Goal: Task Accomplishment & Management: Manage account settings

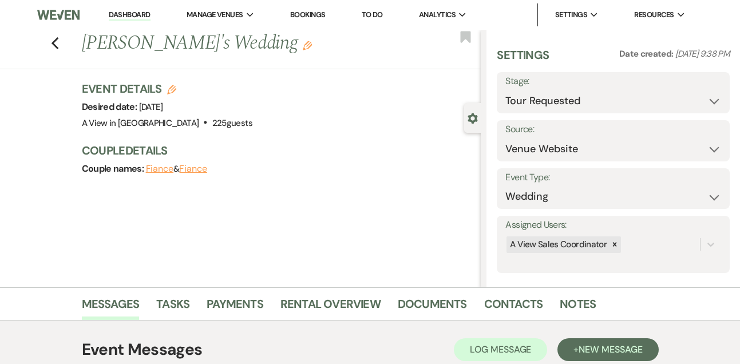
select select "2"
select select "5"
click at [132, 18] on link "Dashboard" at bounding box center [129, 15] width 41 height 11
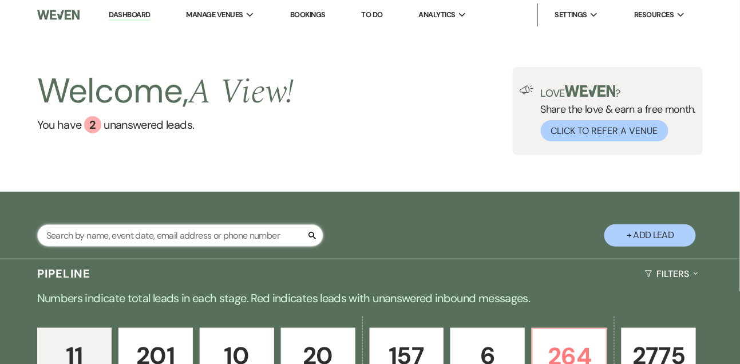
click at [121, 237] on input "text" at bounding box center [180, 235] width 286 height 22
type input "[PERSON_NAME]"
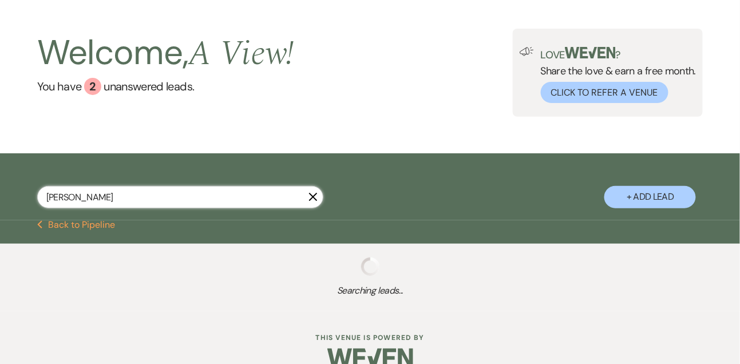
scroll to position [69, 0]
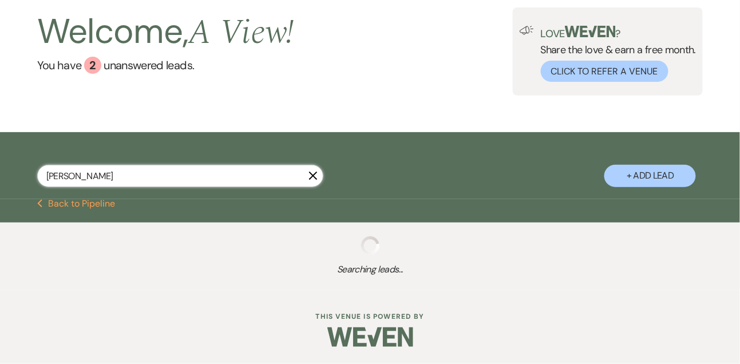
select select "9"
select select "8"
select select "4"
select select "9"
select select "8"
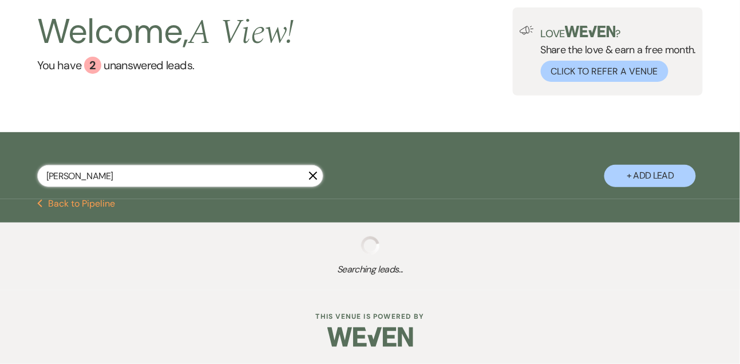
select select "4"
select select "8"
select select "4"
select select "8"
select select "4"
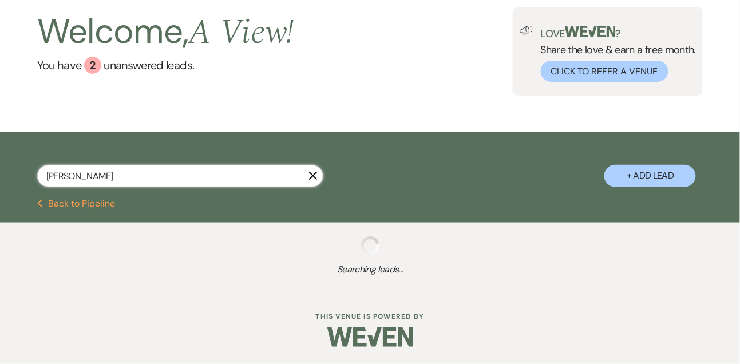
select select "5"
select select "8"
select select "4"
select select "9"
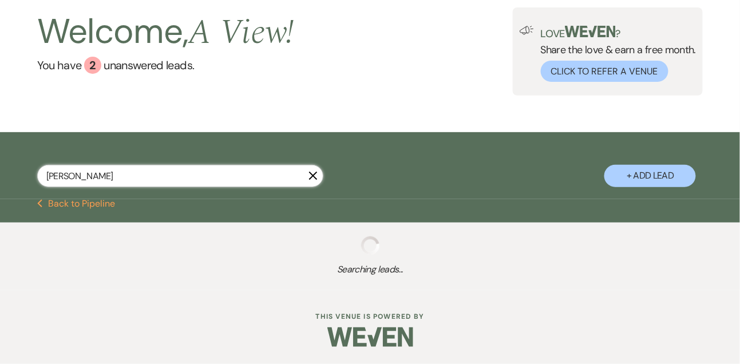
select select "9"
select select "8"
select select "1"
select select "8"
select select "4"
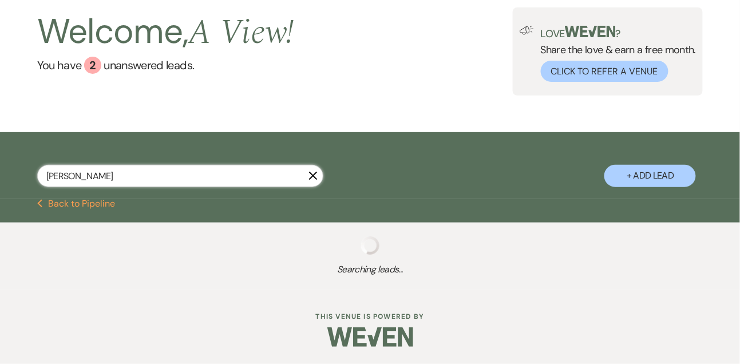
select select "9"
select select "8"
select select "4"
select select "8"
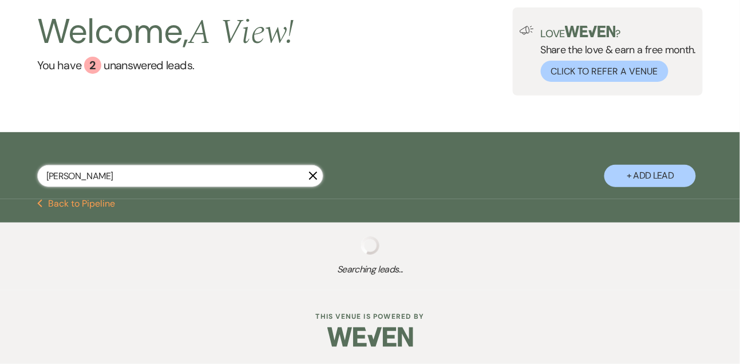
select select "4"
select select "9"
select select "6"
select select "8"
select select "4"
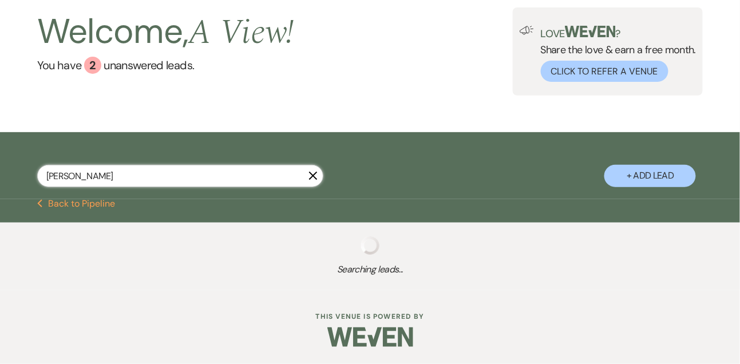
select select "9"
select select "8"
select select "5"
select select "8"
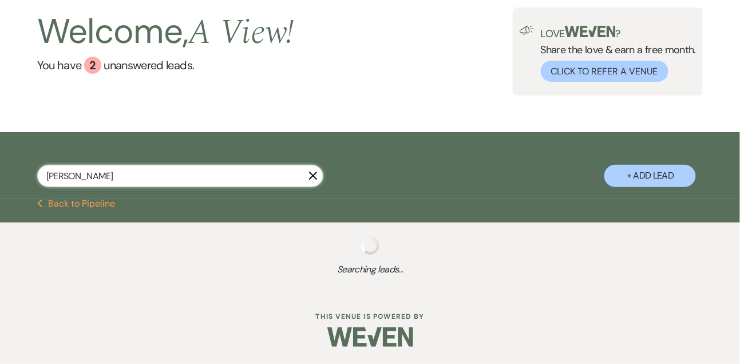
select select "4"
select select "8"
select select "4"
select select "8"
select select "4"
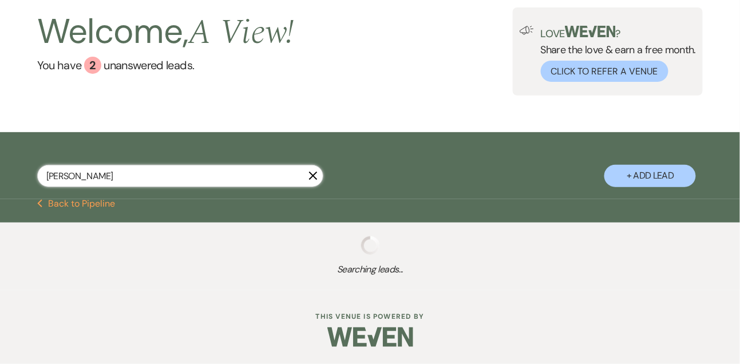
select select "8"
select select "5"
select select "8"
select select "5"
select select "4"
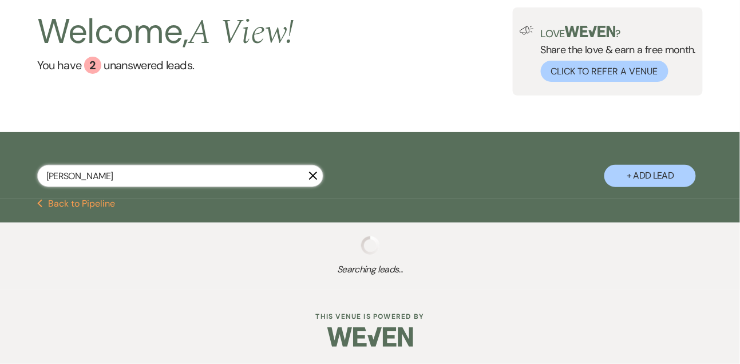
select select "8"
select select "4"
select select "8"
select select "6"
select select "8"
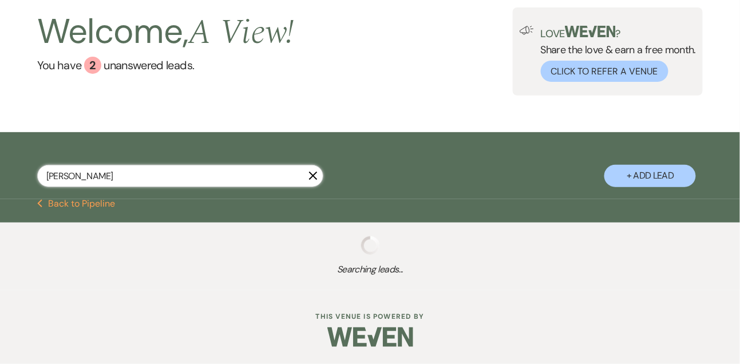
select select "4"
select select "8"
select select "4"
select select "8"
select select "5"
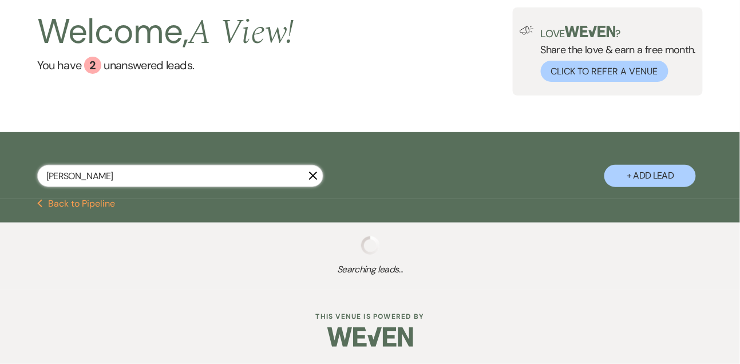
select select "8"
select select "4"
select select "8"
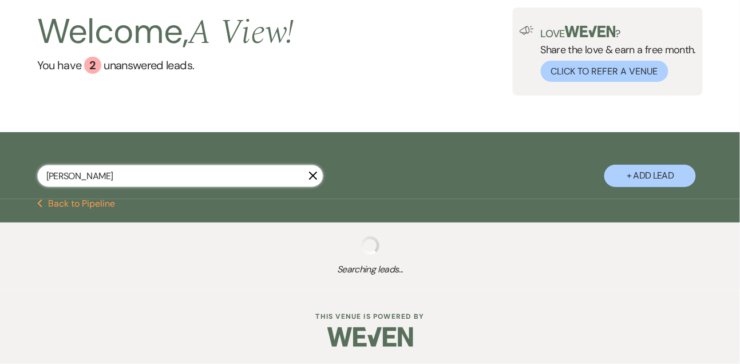
select select "5"
select select "8"
select select "5"
select select "8"
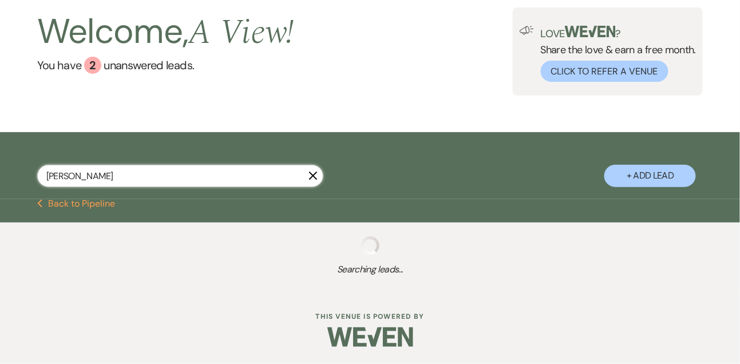
select select "5"
select select "8"
select select "5"
select select "8"
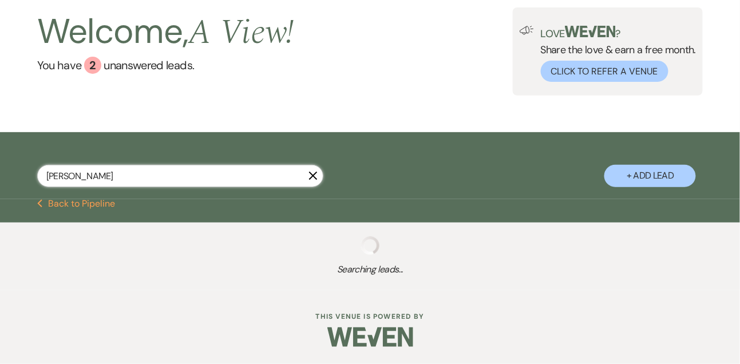
select select "8"
select select "4"
select select "8"
select select "5"
select select "8"
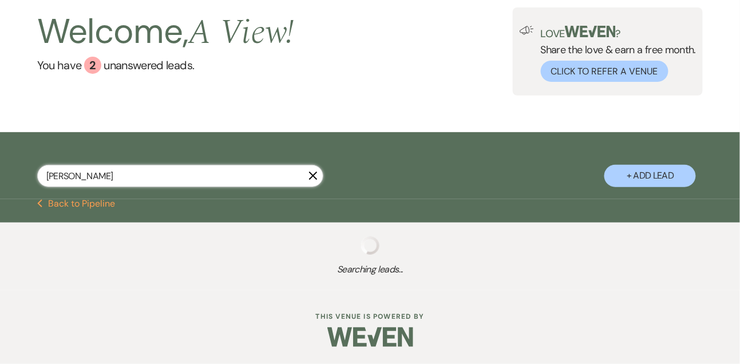
select select "4"
select select "8"
select select "1"
select select "8"
select select "4"
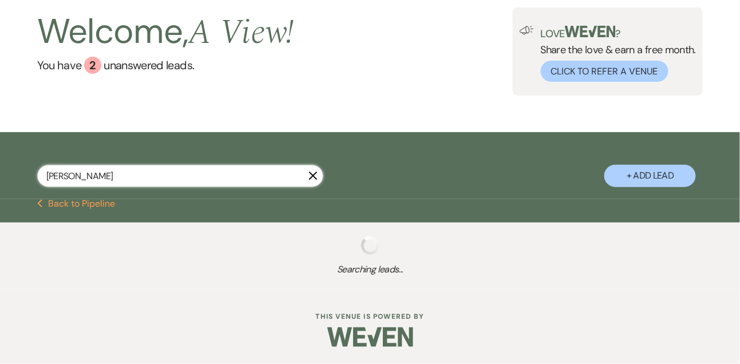
select select "8"
select select "5"
select select "8"
select select "5"
select select "8"
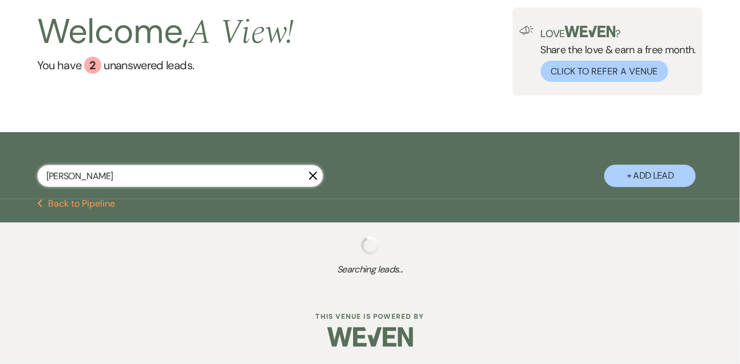
select select "4"
select select "8"
select select "4"
select select "8"
select select "10"
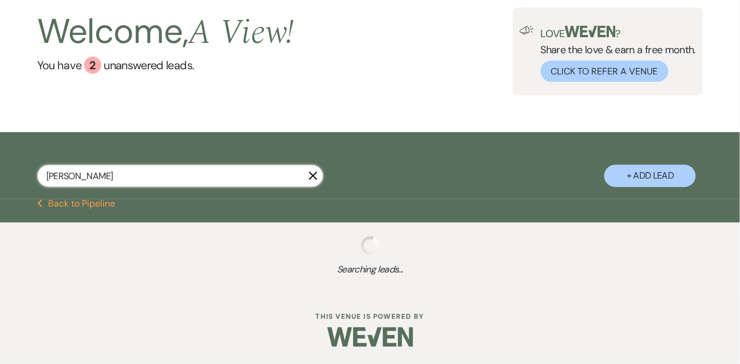
select select "8"
select select "5"
select select "8"
select select "4"
select select "8"
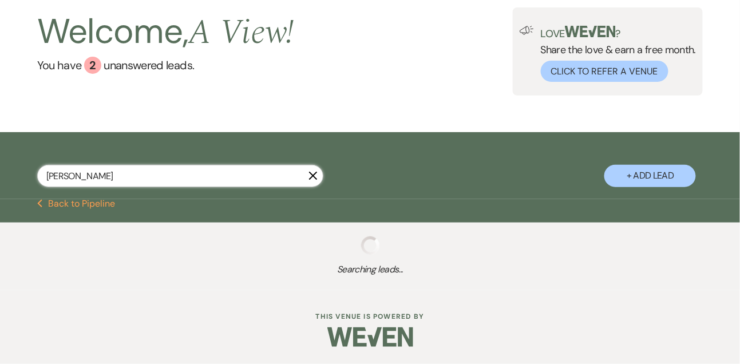
select select "4"
select select "5"
select select "8"
select select "4"
select select "8"
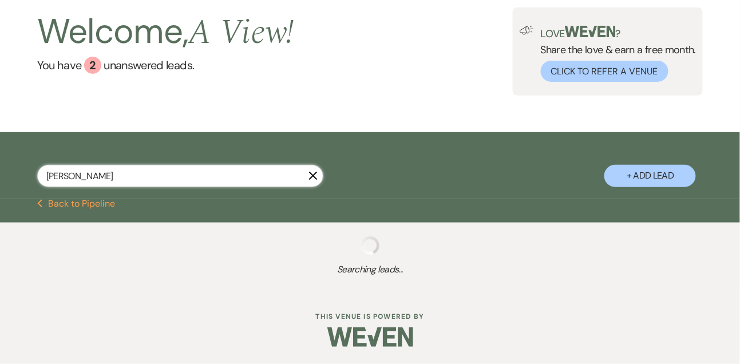
select select "8"
select select "7"
select select "8"
select select "5"
select select "8"
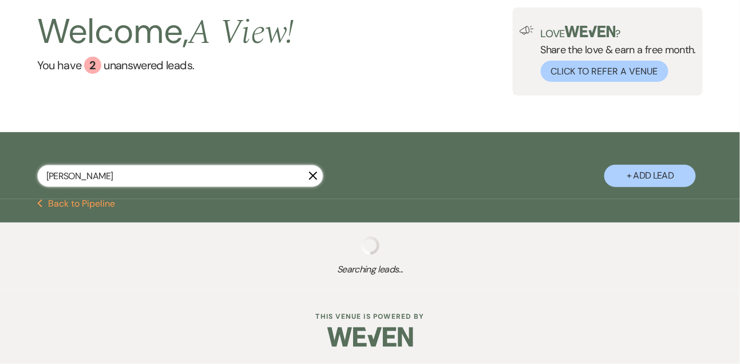
select select "4"
select select "8"
select select "4"
select select "8"
select select "7"
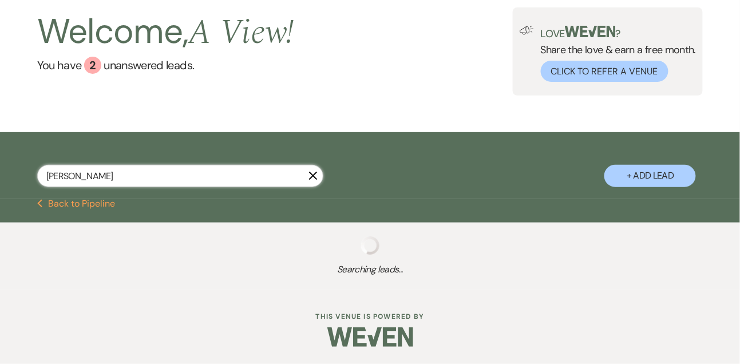
select select "8"
select select "6"
select select "8"
select select "4"
select select "5"
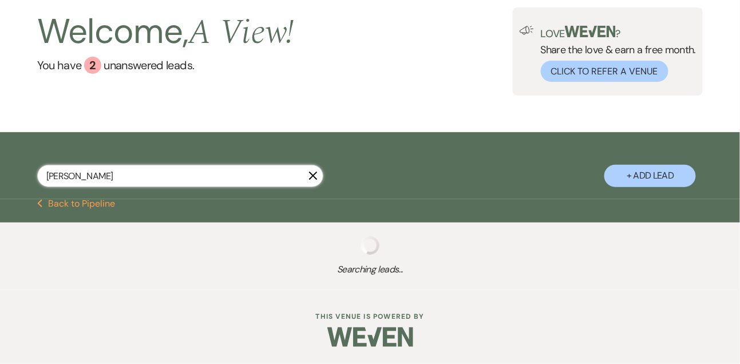
select select "8"
select select "4"
select select "8"
select select "4"
select select "8"
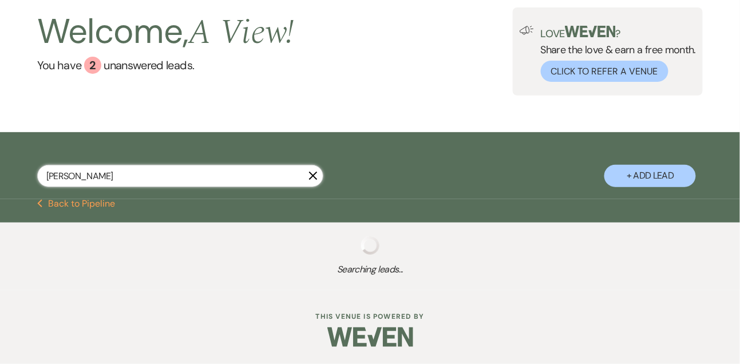
select select "6"
select select "8"
select select "4"
select select "8"
select select "5"
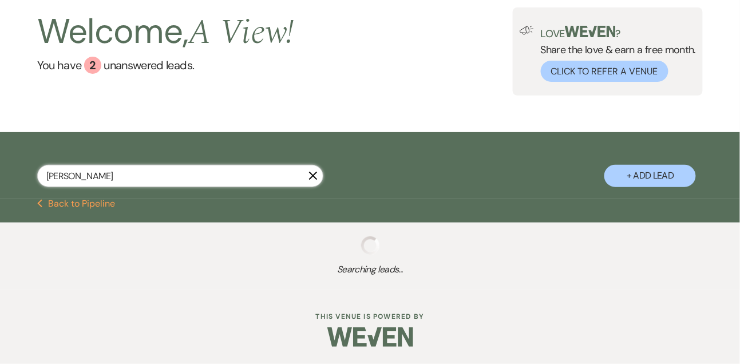
select select "8"
select select "4"
select select "8"
select select "5"
select select "8"
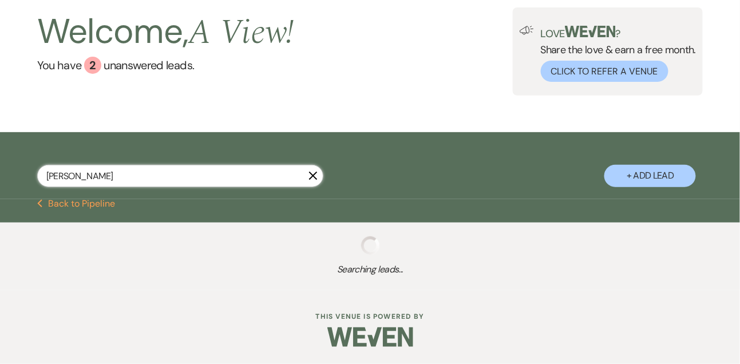
select select "5"
select select "8"
select select "4"
select select "8"
select select "5"
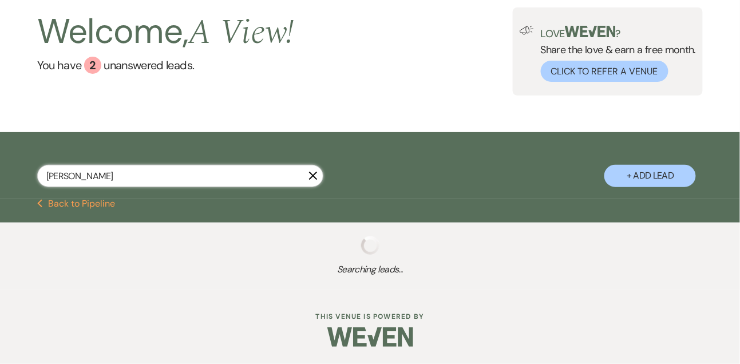
select select "8"
select select "4"
select select "8"
select select "5"
select select "8"
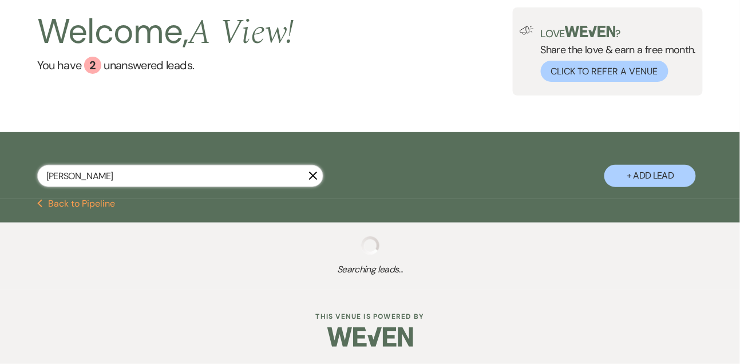
select select "4"
select select "8"
select select "6"
select select "5"
select select "8"
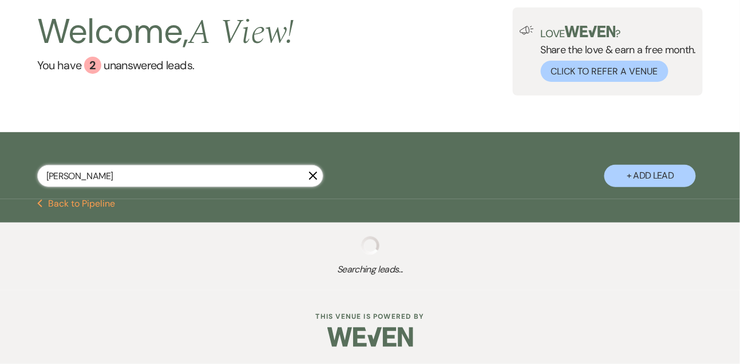
select select "5"
select select "8"
select select "5"
select select "8"
select select "5"
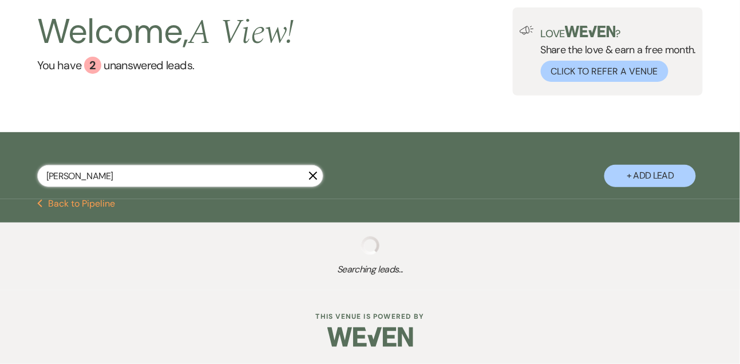
select select "8"
select select "4"
select select "8"
select select "4"
select select "8"
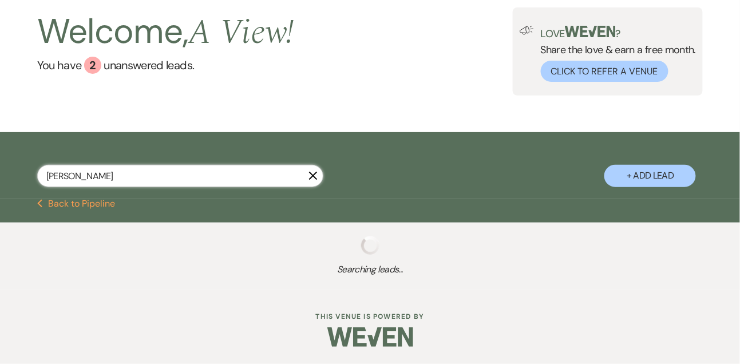
select select "8"
select select "5"
select select "8"
select select "5"
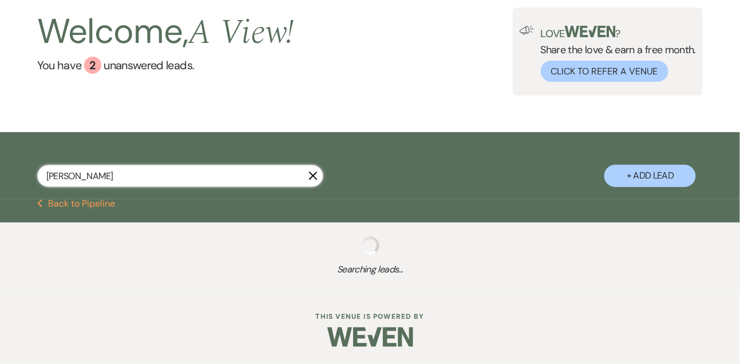
select select "8"
select select "4"
select select "8"
select select "4"
select select "8"
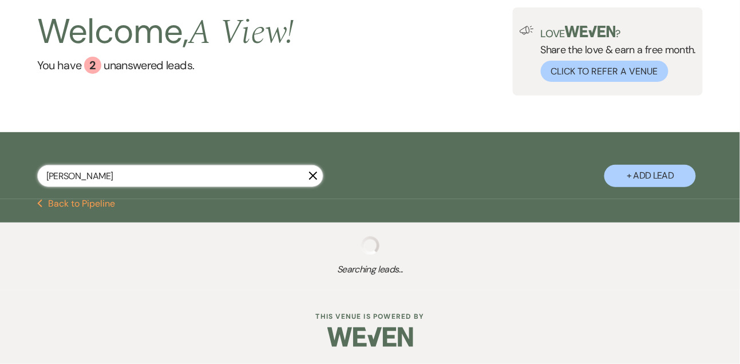
select select "4"
select select "8"
select select "5"
select select "8"
select select "4"
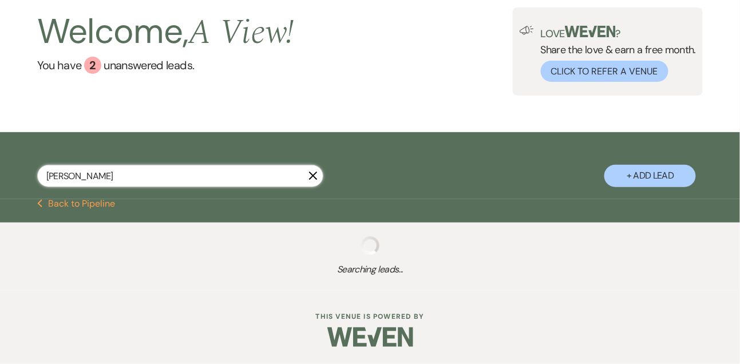
select select "8"
select select "5"
select select "8"
select select "6"
select select "8"
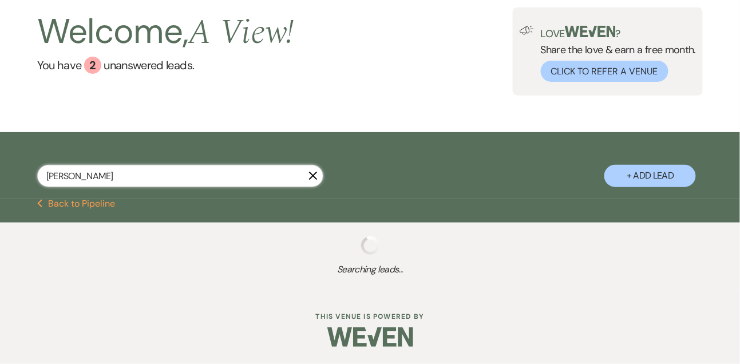
select select "5"
select select "8"
select select "4"
select select "8"
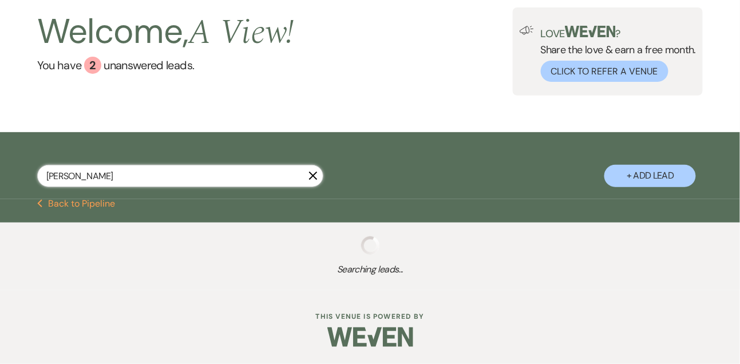
select select "5"
select select "8"
select select "4"
select select "8"
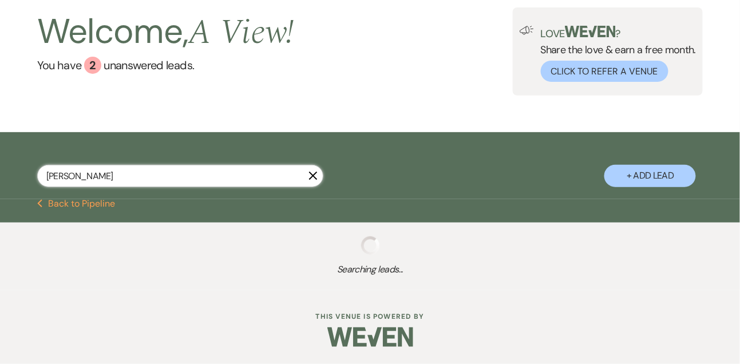
select select "8"
select select "4"
select select "8"
select select "4"
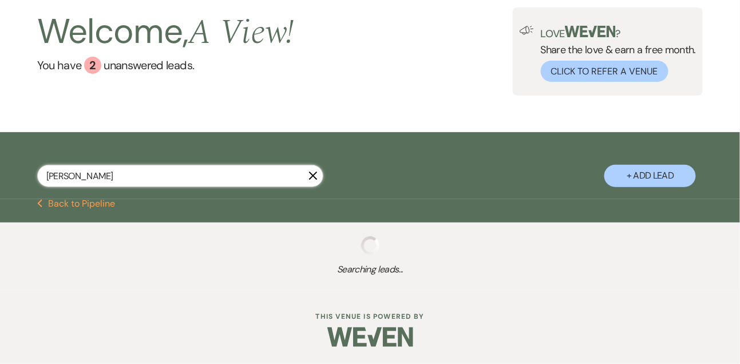
select select "8"
select select "4"
select select "8"
select select "4"
select select "8"
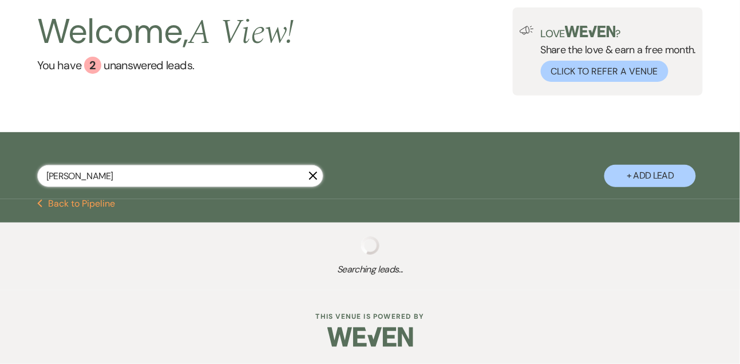
select select "8"
select select "4"
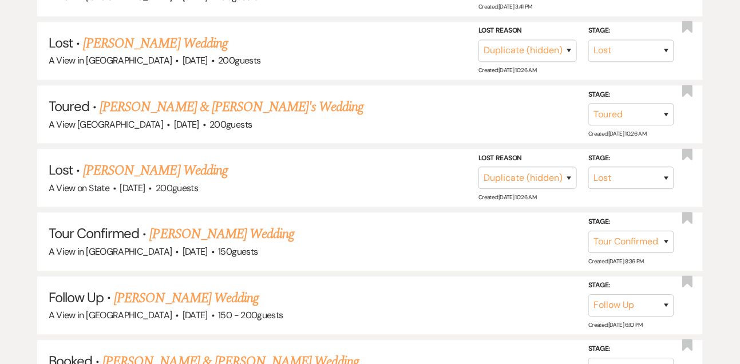
scroll to position [593, 0]
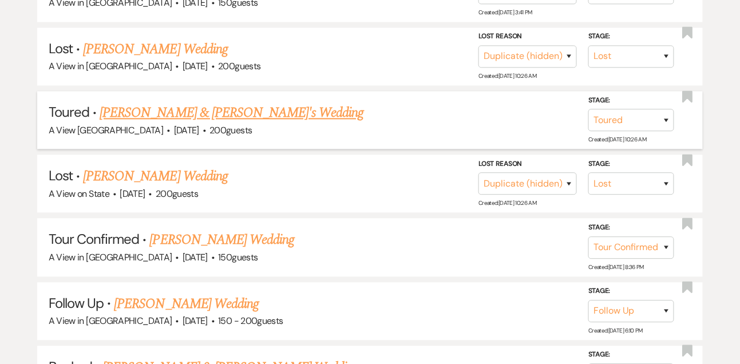
click at [133, 114] on link "[PERSON_NAME] & [PERSON_NAME]'s Wedding" at bounding box center [232, 113] width 265 height 21
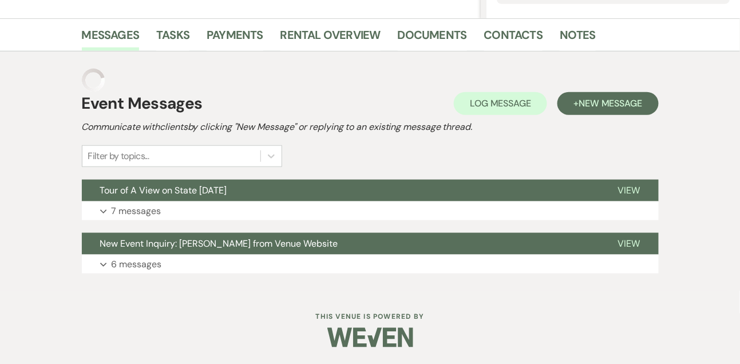
scroll to position [246, 0]
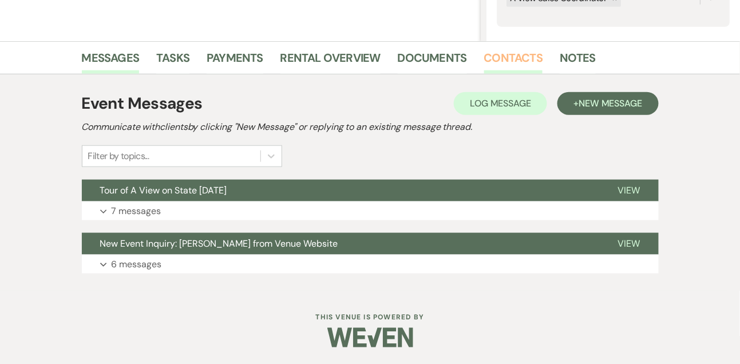
click at [500, 64] on link "Contacts" at bounding box center [513, 61] width 59 height 25
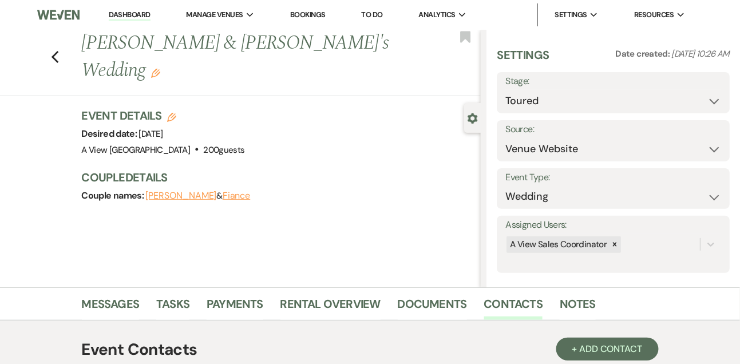
click at [139, 11] on link "Dashboard" at bounding box center [129, 15] width 41 height 11
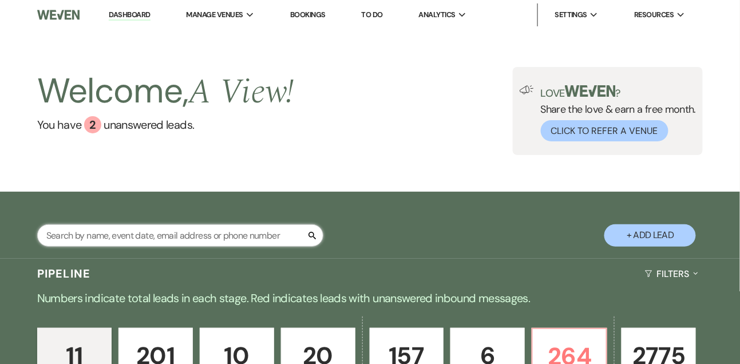
click at [167, 247] on input "text" at bounding box center [180, 235] width 286 height 22
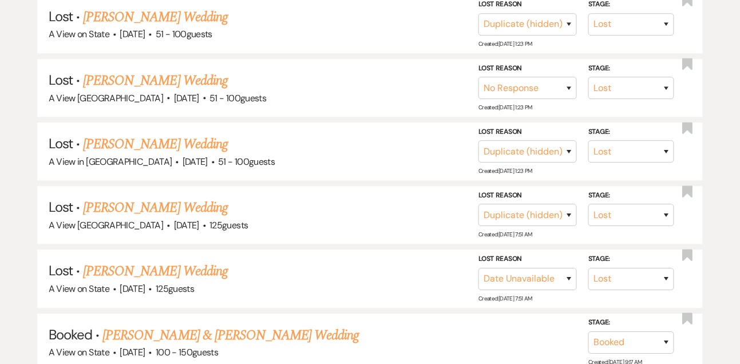
scroll to position [773, 0]
click at [114, 326] on link "[PERSON_NAME] & [PERSON_NAME] Wedding" at bounding box center [231, 335] width 257 height 21
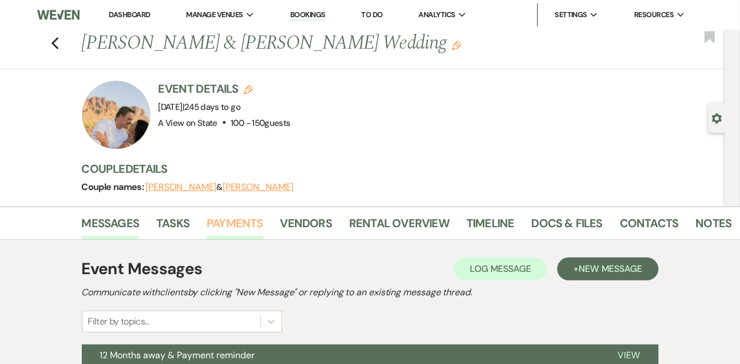
click at [249, 214] on link "Payments" at bounding box center [235, 226] width 57 height 25
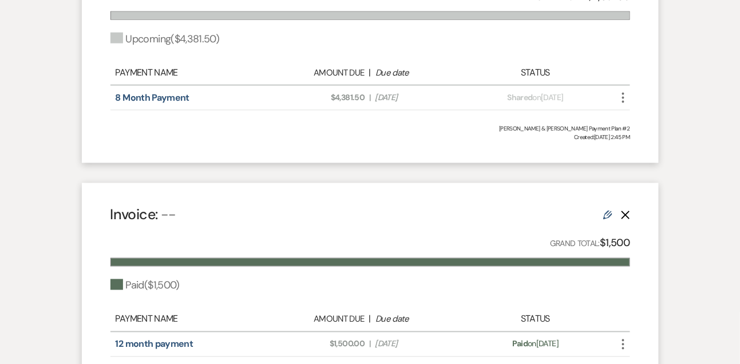
scroll to position [421, 0]
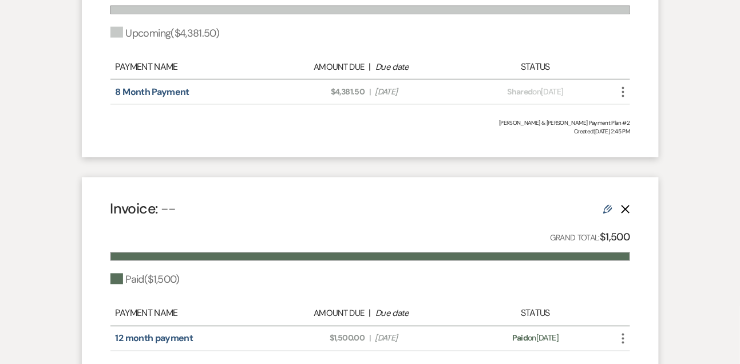
click at [624, 90] on icon "More" at bounding box center [624, 92] width 14 height 14
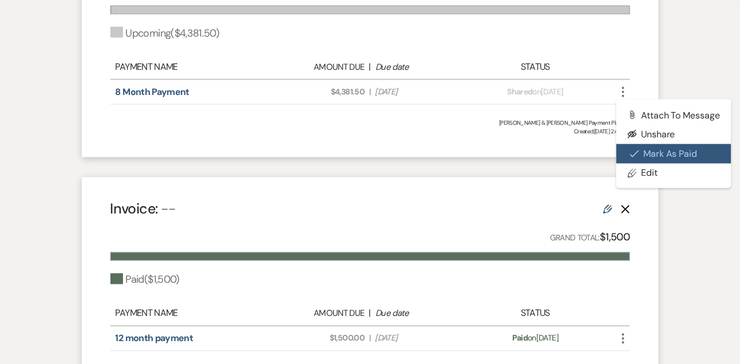
click at [632, 150] on icon "Check Mark" at bounding box center [634, 153] width 9 height 9
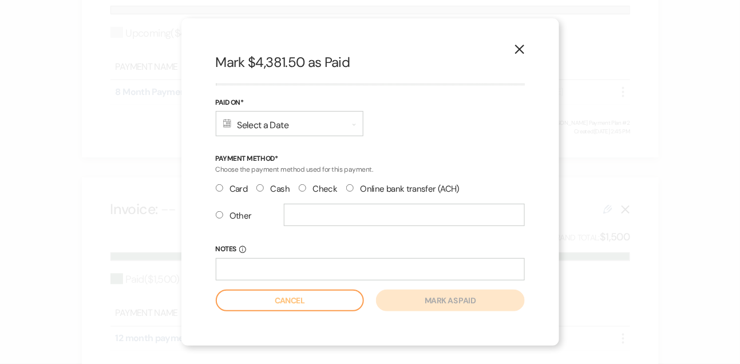
click at [319, 191] on label "Check" at bounding box center [318, 189] width 38 height 15
click at [306, 191] on input "Check" at bounding box center [302, 187] width 7 height 7
click at [285, 131] on div "Calendar Select a Date Expand" at bounding box center [290, 123] width 148 height 25
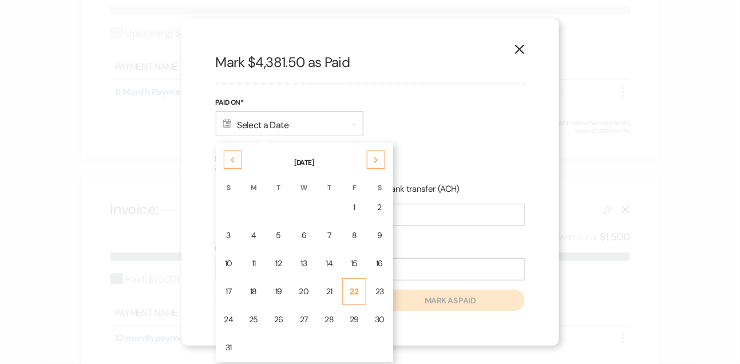
click at [349, 282] on td "22" at bounding box center [354, 291] width 24 height 27
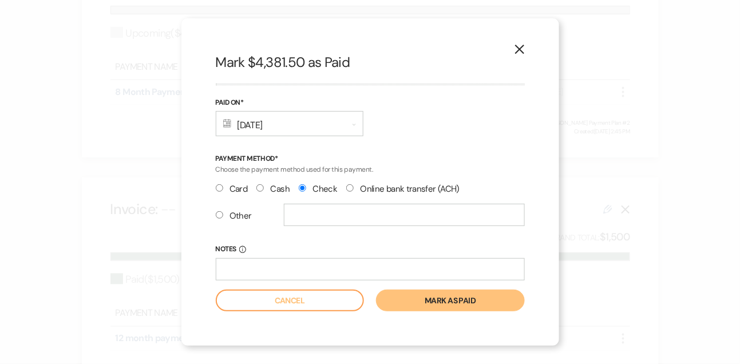
click at [405, 299] on button "Mark as paid" at bounding box center [450, 301] width 148 height 22
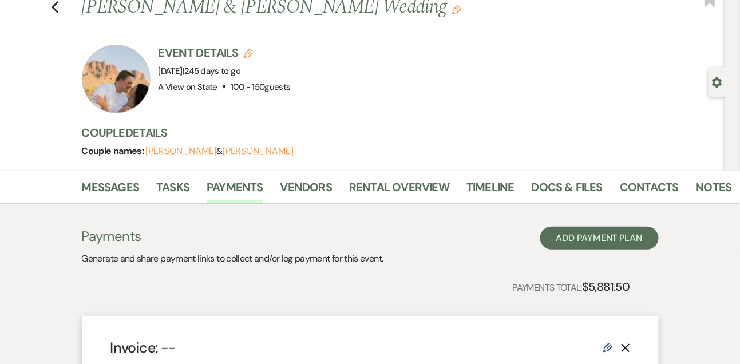
scroll to position [0, 0]
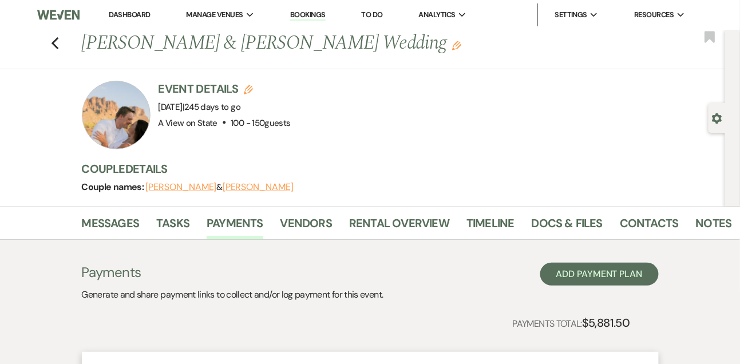
click at [135, 13] on link "Dashboard" at bounding box center [129, 15] width 41 height 10
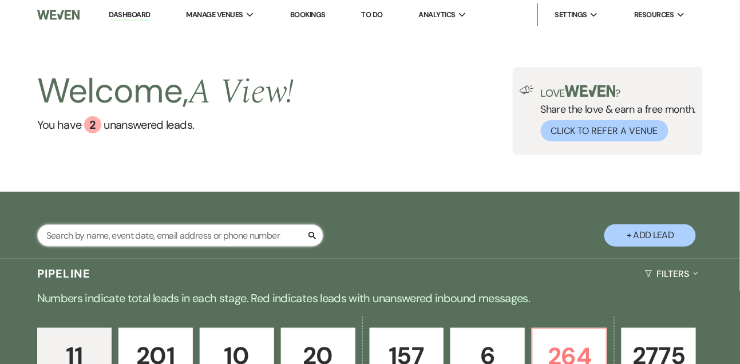
click at [172, 242] on input "text" at bounding box center [180, 235] width 286 height 22
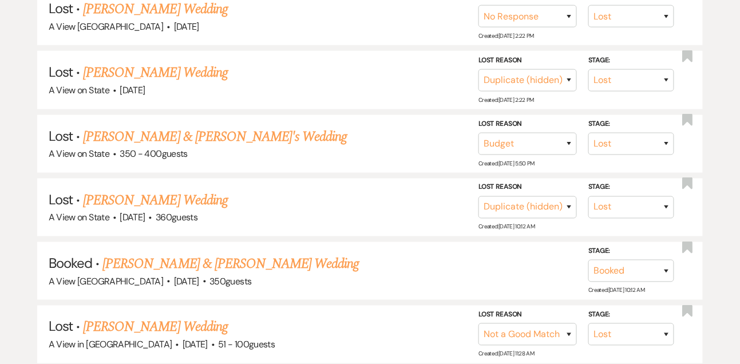
scroll to position [1476, 0]
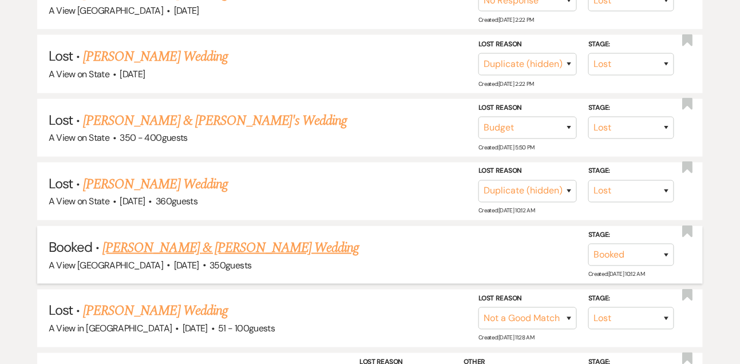
click at [184, 240] on link "[PERSON_NAME] & [PERSON_NAME] Wedding" at bounding box center [231, 248] width 257 height 21
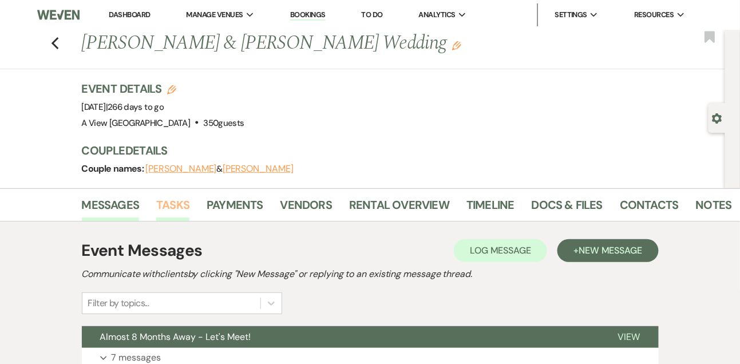
click at [179, 200] on link "Tasks" at bounding box center [172, 208] width 33 height 25
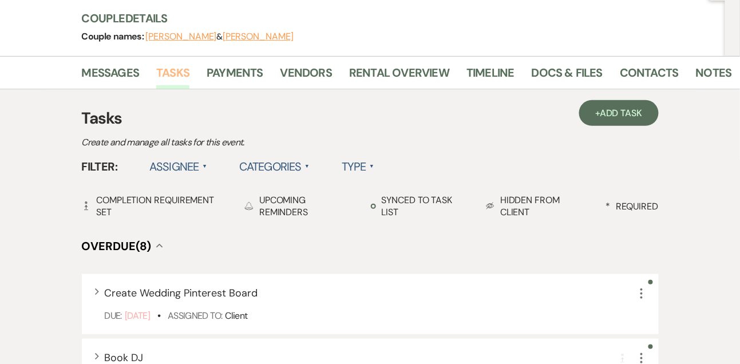
scroll to position [119, 0]
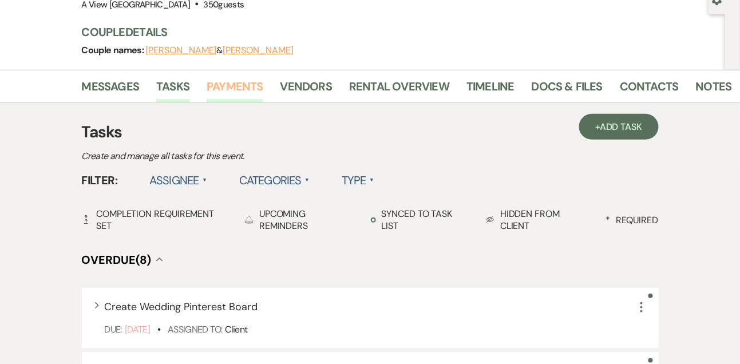
click at [230, 99] on link "Payments" at bounding box center [235, 89] width 57 height 25
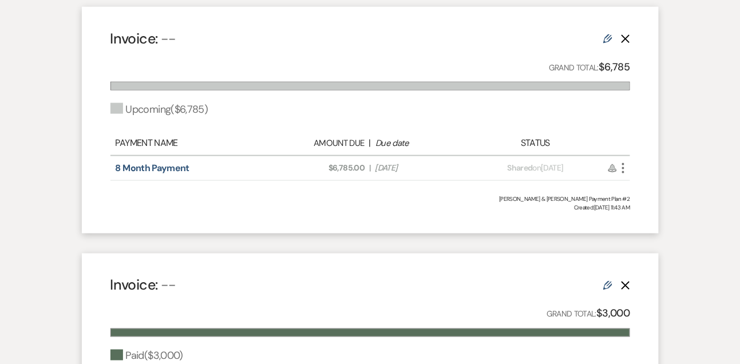
scroll to position [344, 0]
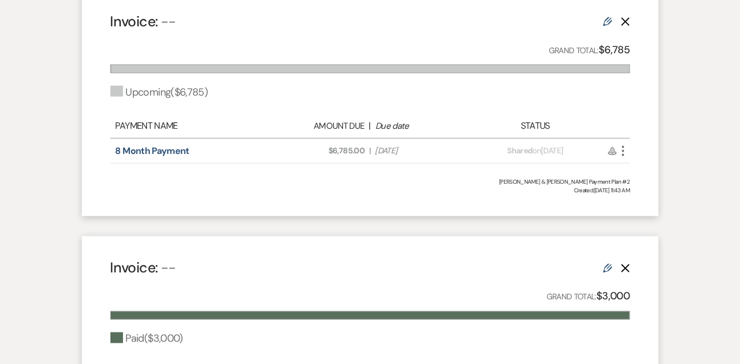
click at [624, 156] on icon "More" at bounding box center [624, 151] width 14 height 14
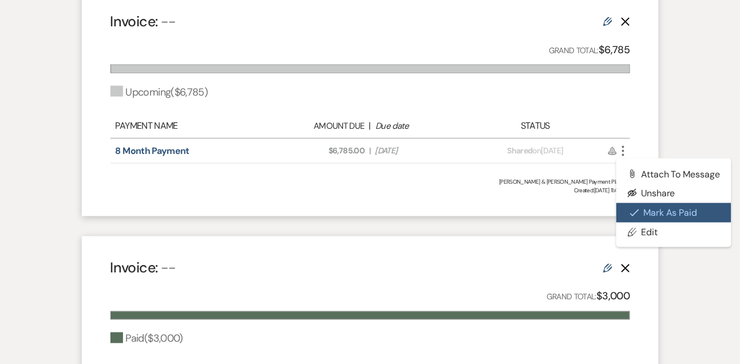
click at [634, 210] on icon "Check Mark" at bounding box center [634, 212] width 9 height 9
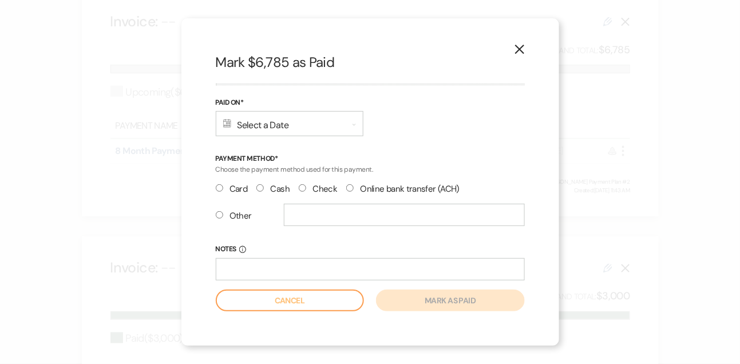
click at [322, 128] on div "Calendar Select a Date Expand" at bounding box center [290, 123] width 148 height 25
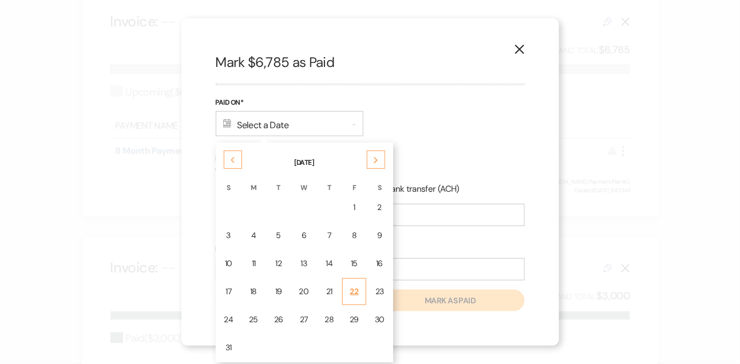
click at [353, 289] on div "22" at bounding box center [354, 292] width 9 height 12
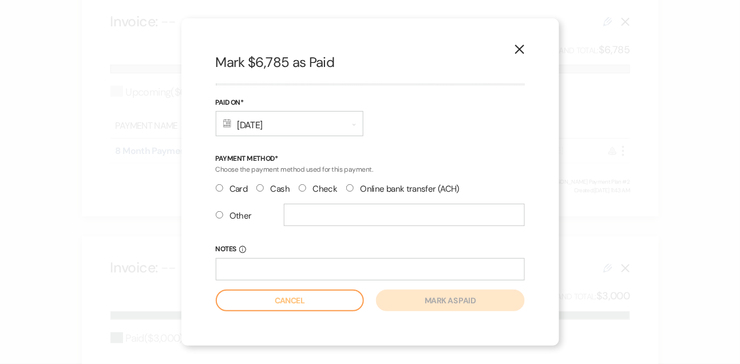
click at [313, 192] on label "Check" at bounding box center [318, 189] width 38 height 15
click at [306, 192] on input "Check" at bounding box center [302, 187] width 7 height 7
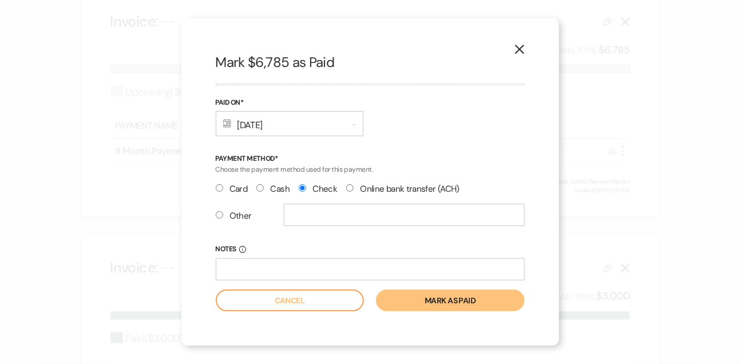
click at [413, 307] on button "Mark as paid" at bounding box center [450, 301] width 148 height 22
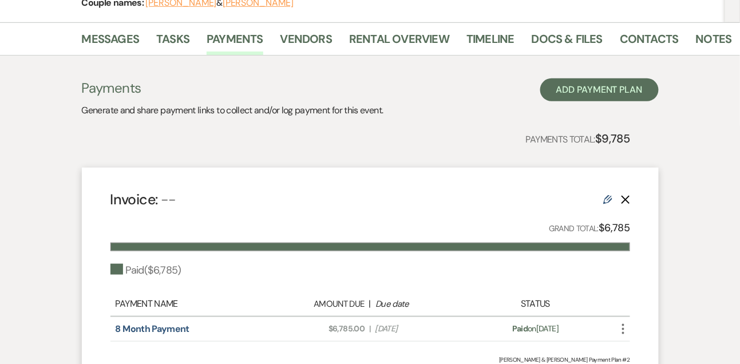
scroll to position [145, 0]
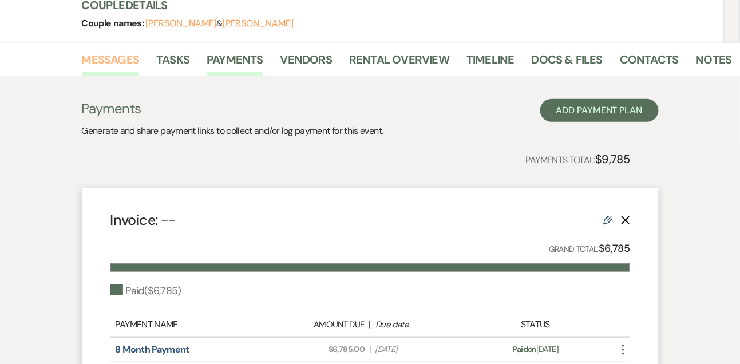
click at [117, 60] on link "Messages" at bounding box center [111, 62] width 58 height 25
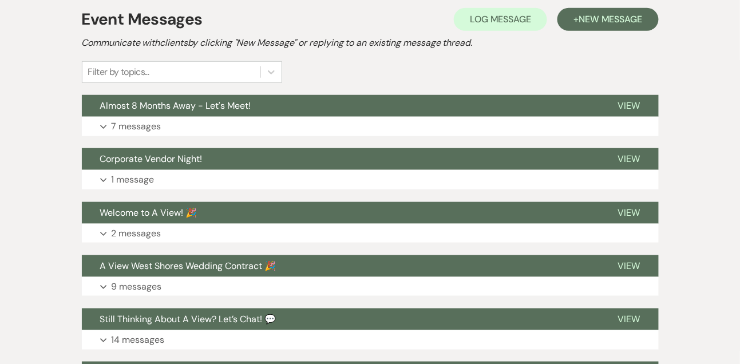
scroll to position [231, 0]
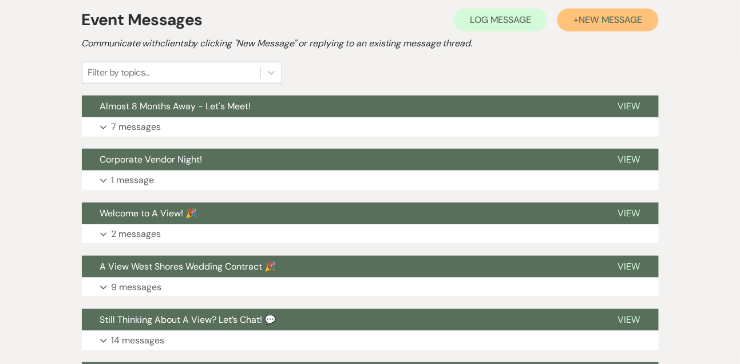
click at [625, 26] on button "+ New Message" at bounding box center [608, 20] width 101 height 23
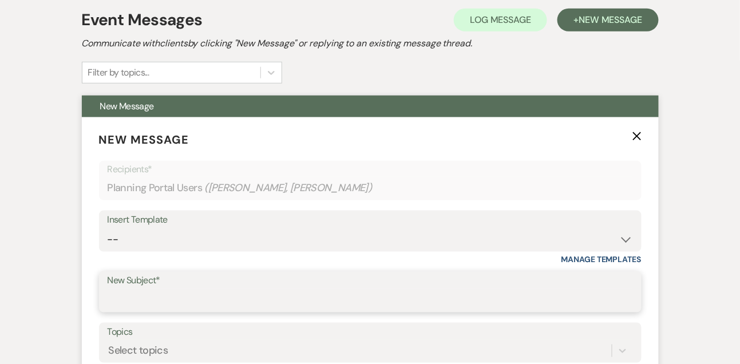
click at [160, 302] on input "New Subject*" at bounding box center [371, 300] width 526 height 22
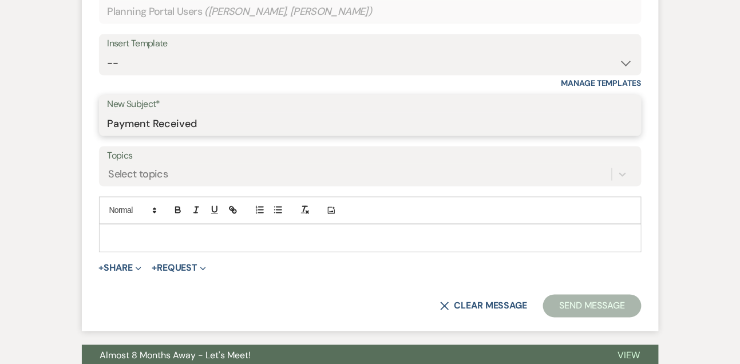
scroll to position [428, 0]
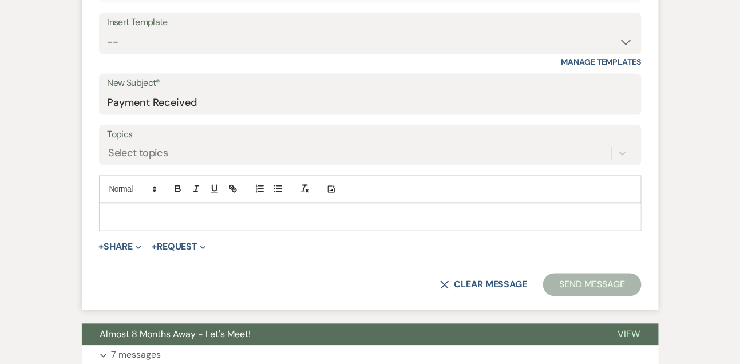
click at [213, 220] on p at bounding box center [370, 217] width 525 height 13
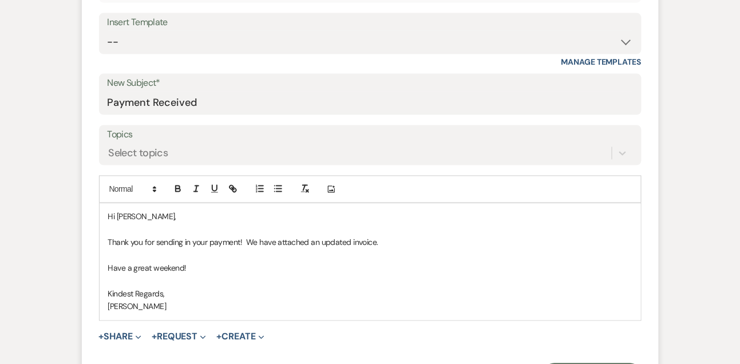
scroll to position [518, 0]
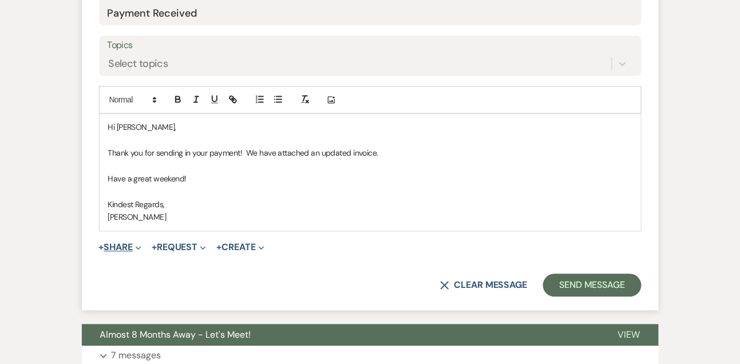
click at [123, 243] on button "+ Share Expand" at bounding box center [120, 247] width 43 height 9
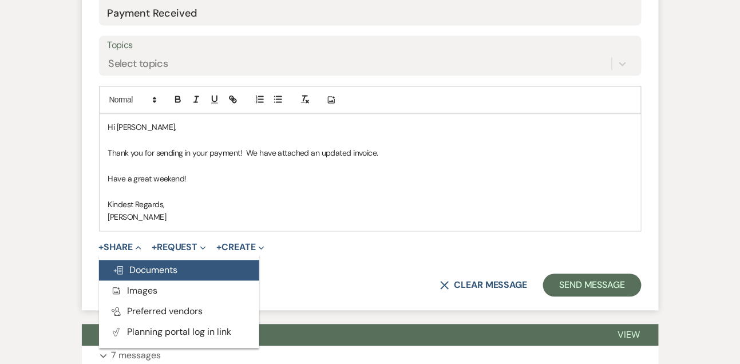
click at [147, 267] on span "Doc Upload Documents" at bounding box center [145, 271] width 65 height 12
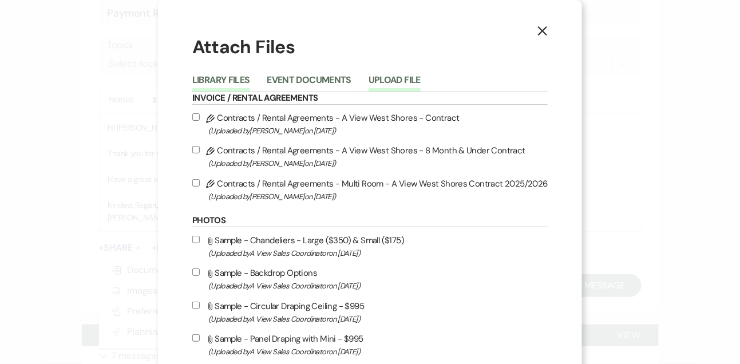
click at [387, 76] on button "Upload File" at bounding box center [395, 84] width 52 height 16
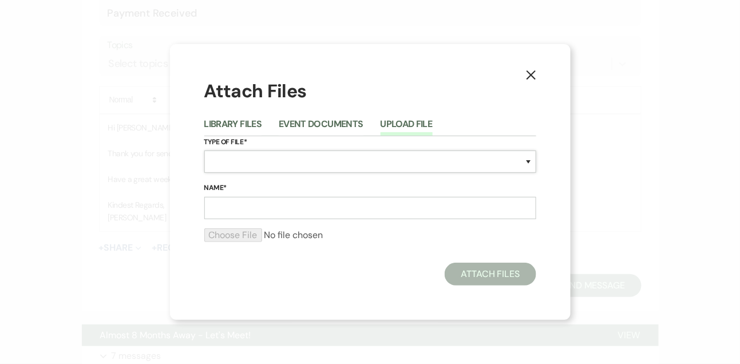
click at [258, 168] on select "Special Event Insurance Vendor Certificate of Insurance Contracts / Rental Agre…" at bounding box center [370, 162] width 332 height 22
click at [204, 151] on select "Special Event Insurance Vendor Certificate of Insurance Contracts / Rental Agre…" at bounding box center [370, 162] width 332 height 22
click at [241, 217] on input "Name*" at bounding box center [370, 208] width 332 height 22
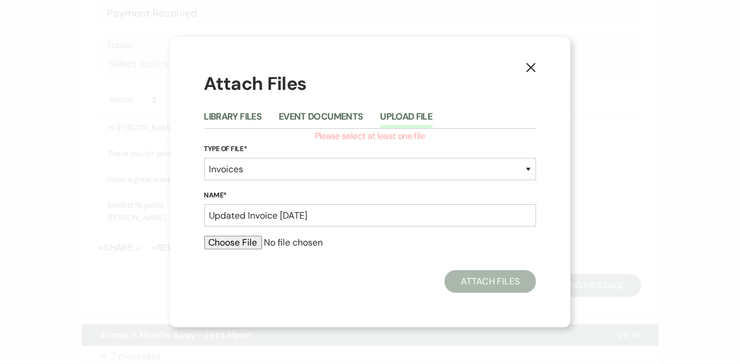
click at [227, 245] on input "file" at bounding box center [370, 243] width 332 height 14
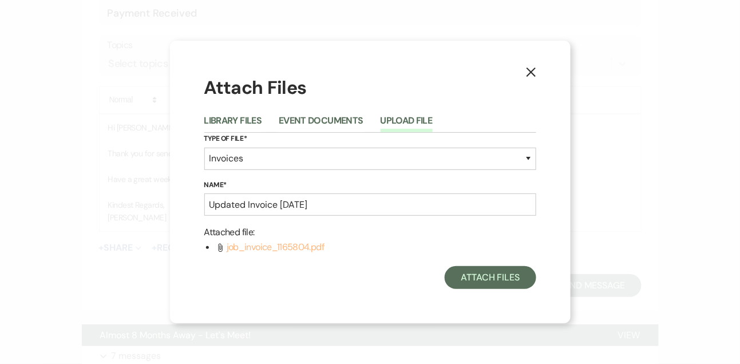
click at [304, 249] on span "job_invoice_1165804.pdf" at bounding box center [275, 247] width 97 height 12
click at [285, 246] on span "job_invoice_1165804.pdf" at bounding box center [275, 247] width 97 height 12
click at [267, 250] on span "job_invoice_1165804.pdf" at bounding box center [275, 247] width 97 height 12
click at [258, 244] on span "job_invoice_1165804.pdf" at bounding box center [275, 247] width 97 height 12
drag, startPoint x: 331, startPoint y: 247, endPoint x: 268, endPoint y: 246, distance: 63.0
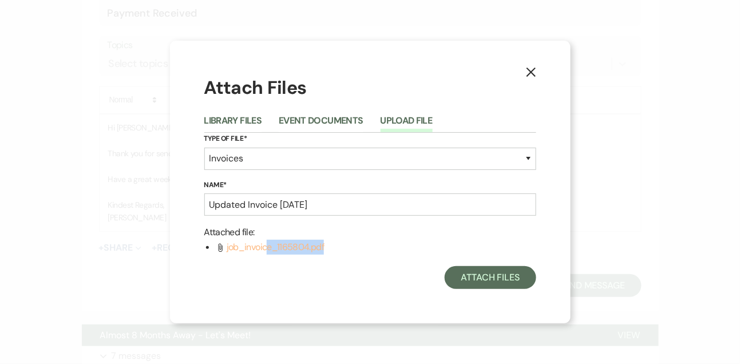
click at [268, 246] on li "Attach File job_invoice_1165804.pdf" at bounding box center [376, 247] width 321 height 15
click at [535, 62] on button "X" at bounding box center [531, 71] width 17 height 20
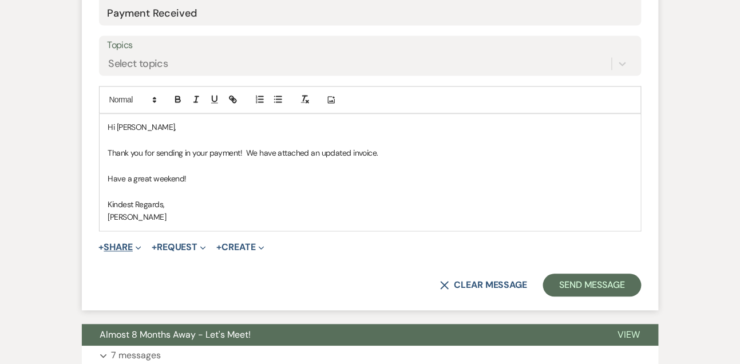
click at [117, 243] on button "+ Share Expand" at bounding box center [120, 247] width 43 height 9
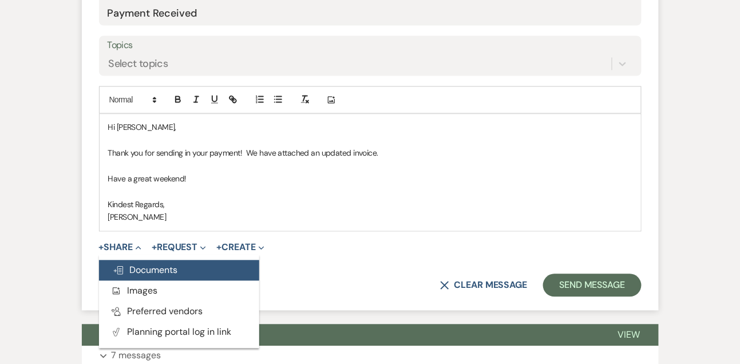
click at [141, 267] on span "Doc Upload Documents" at bounding box center [145, 271] width 65 height 12
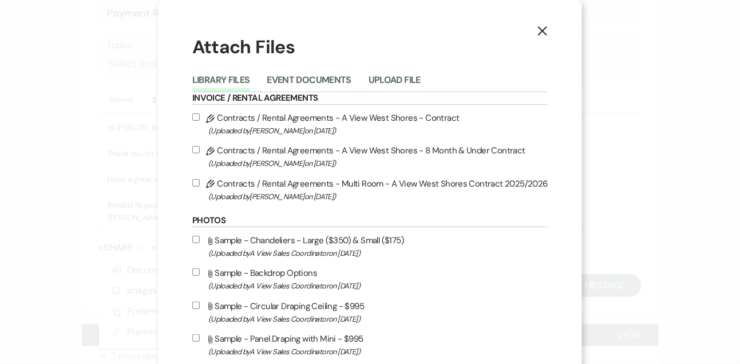
click at [397, 69] on div "Library Files Event Documents Upload File" at bounding box center [370, 80] width 356 height 24
click at [396, 77] on button "Upload File" at bounding box center [395, 84] width 52 height 16
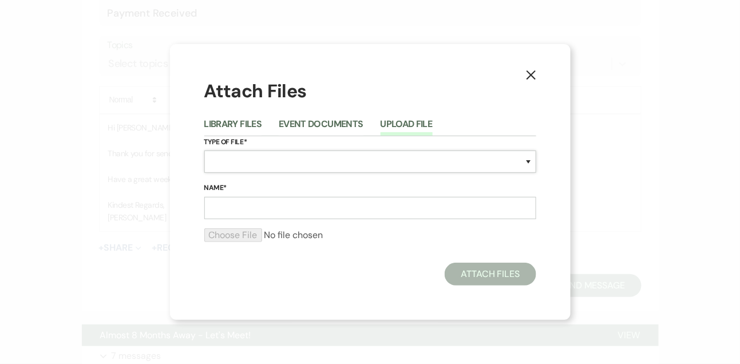
click at [251, 161] on select "Special Event Insurance Vendor Certificate of Insurance Contracts / Rental Agre…" at bounding box center [370, 162] width 332 height 22
click at [204, 151] on select "Special Event Insurance Vendor Certificate of Insurance Contracts / Rental Agre…" at bounding box center [370, 162] width 332 height 22
click at [241, 210] on input "Name*" at bounding box center [370, 208] width 332 height 22
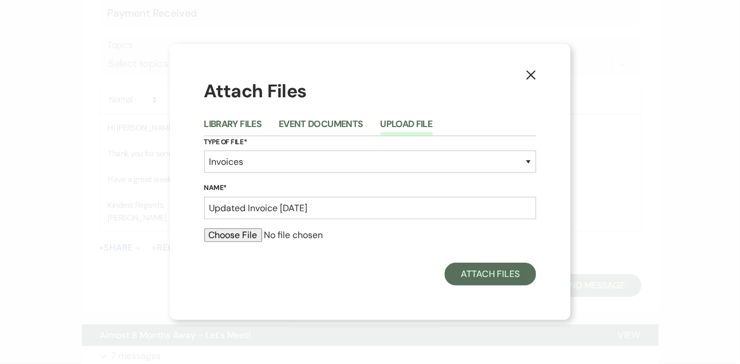
click at [257, 240] on input "file" at bounding box center [370, 235] width 332 height 14
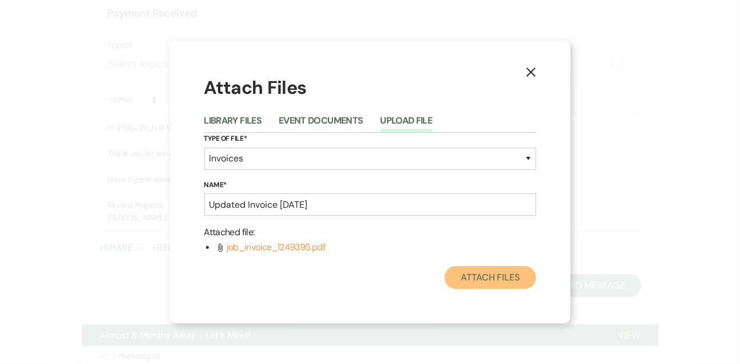
click at [481, 279] on button "Attach Files" at bounding box center [490, 277] width 91 height 23
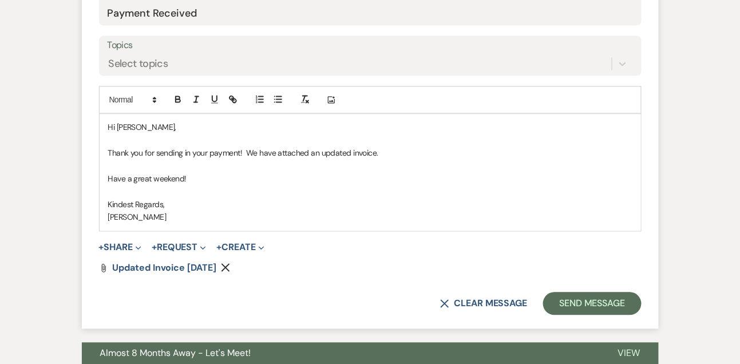
click at [570, 314] on form "New Message X Draft Recipients* Planning Portal Users ( [PERSON_NAME], [PERSON_…" at bounding box center [370, 79] width 577 height 499
click at [570, 312] on button "Send Message" at bounding box center [592, 304] width 98 height 23
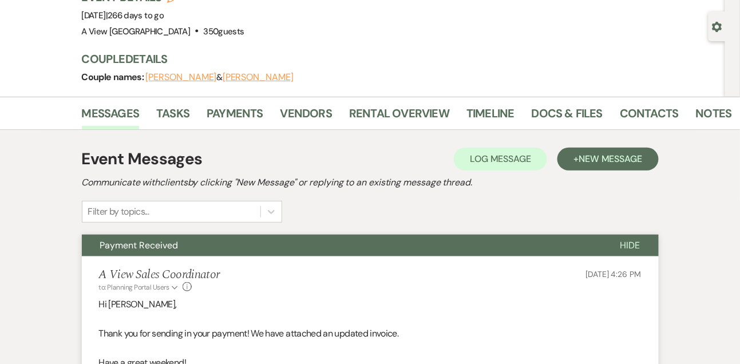
scroll to position [0, 0]
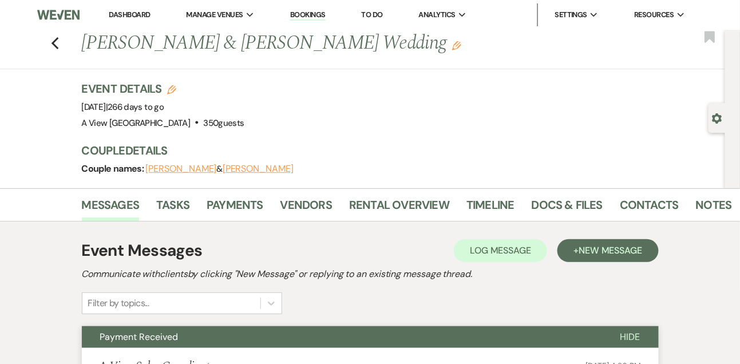
click at [132, 13] on link "Dashboard" at bounding box center [129, 15] width 41 height 10
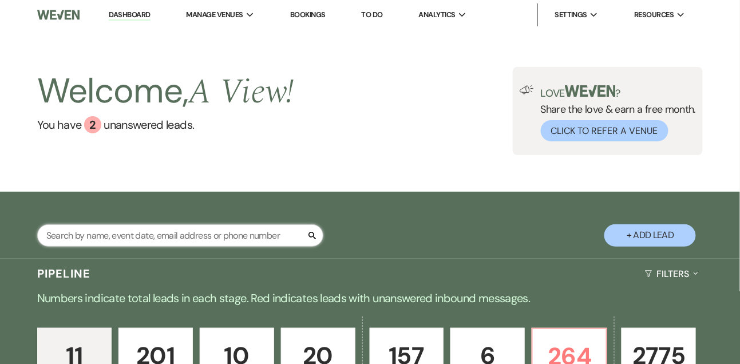
click at [145, 246] on input "text" at bounding box center [180, 235] width 286 height 22
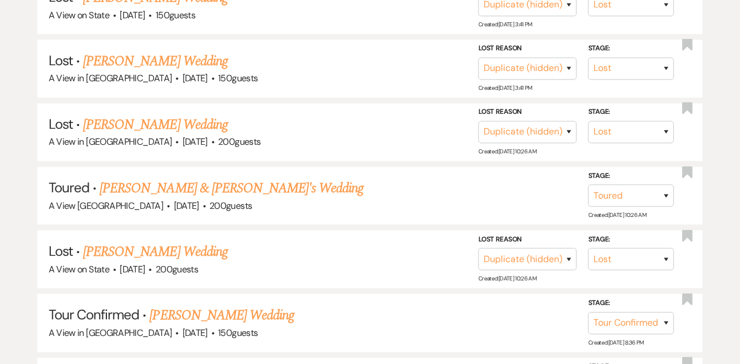
scroll to position [570, 0]
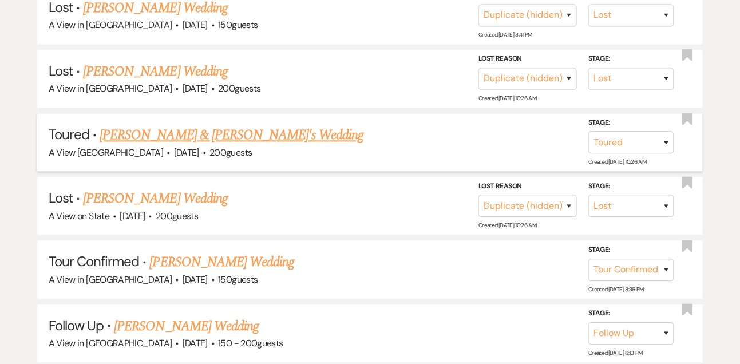
click at [139, 145] on link "[PERSON_NAME] & [PERSON_NAME]'s Wedding" at bounding box center [232, 135] width 265 height 21
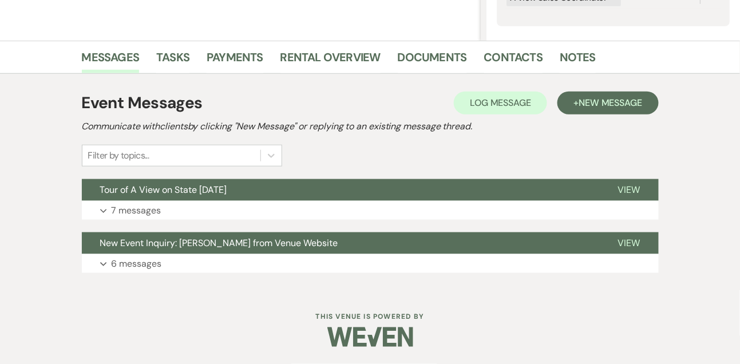
scroll to position [246, 0]
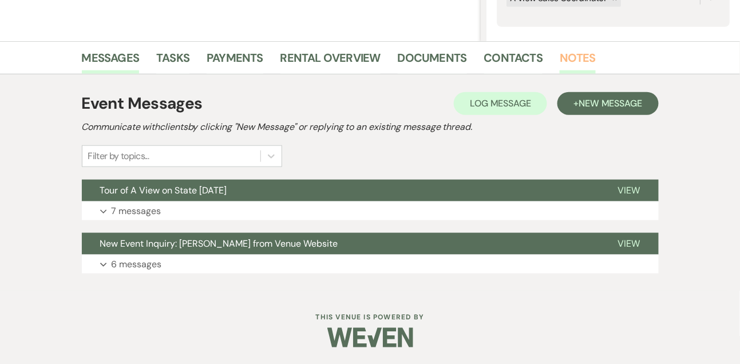
click at [578, 53] on link "Notes" at bounding box center [578, 61] width 36 height 25
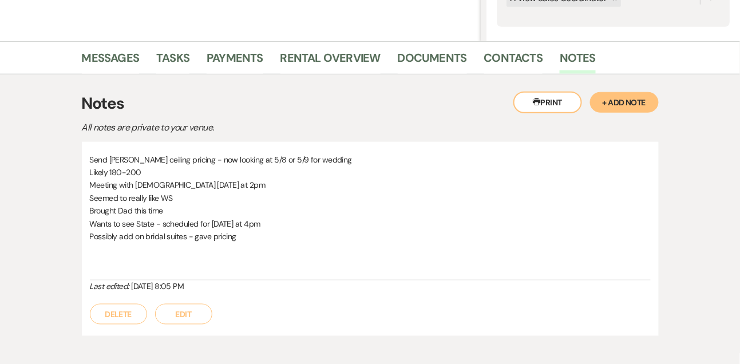
click at [617, 108] on button "+ Add Note" at bounding box center [624, 102] width 69 height 21
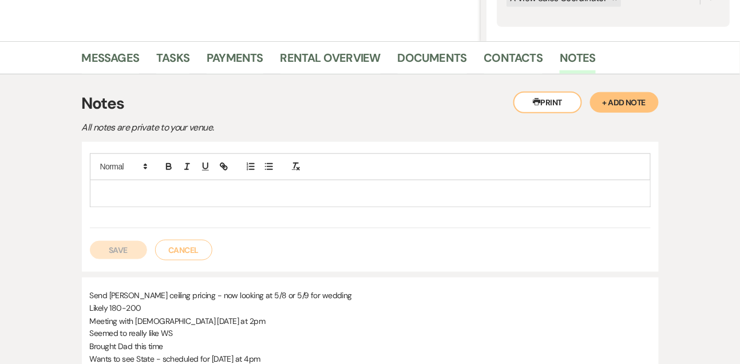
click at [451, 190] on p at bounding box center [370, 193] width 543 height 13
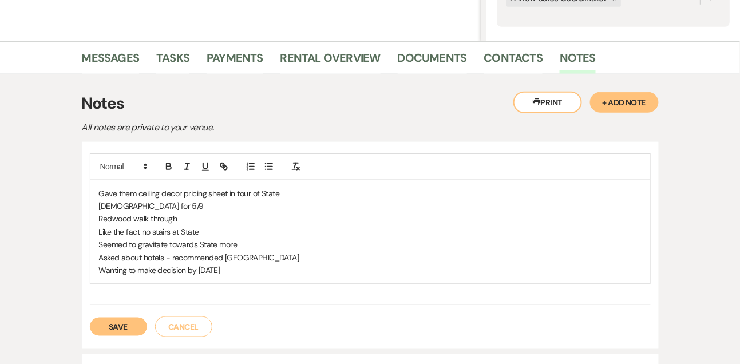
click at [126, 325] on button "Save" at bounding box center [118, 327] width 57 height 18
